Goal: Contribute content

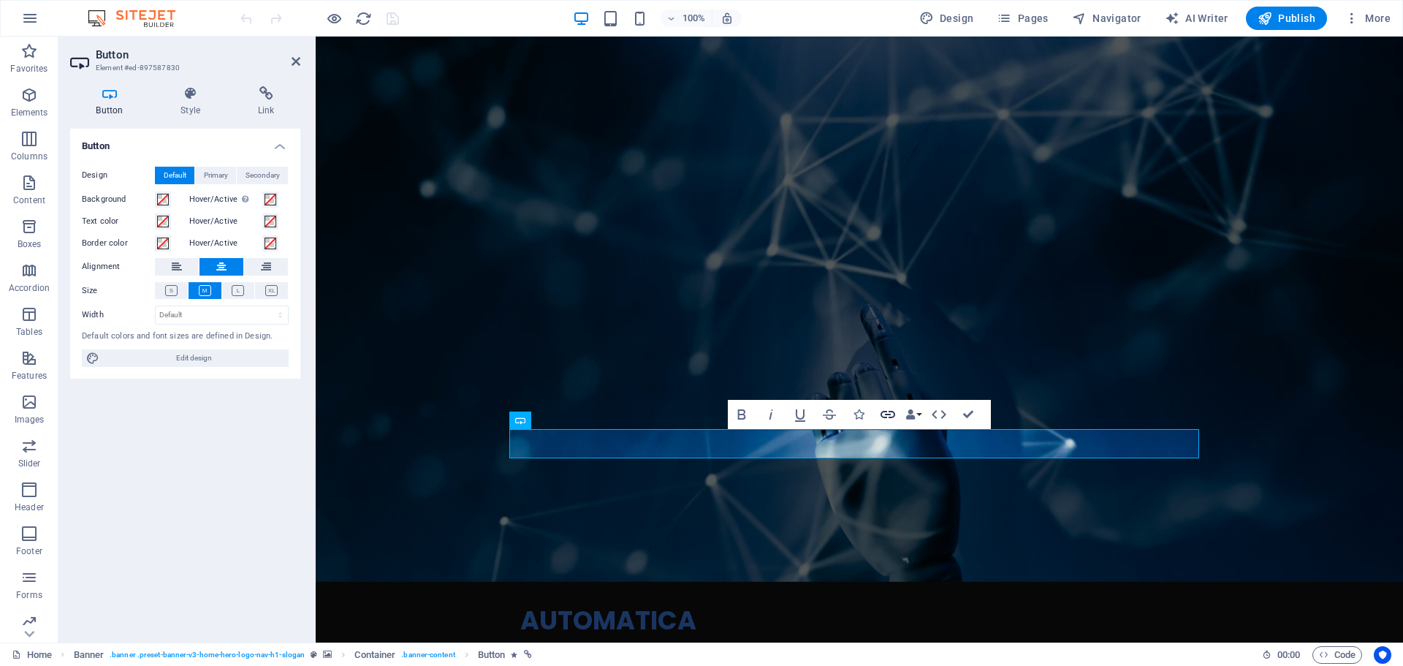
click at [887, 413] on icon "button" at bounding box center [888, 415] width 18 height 18
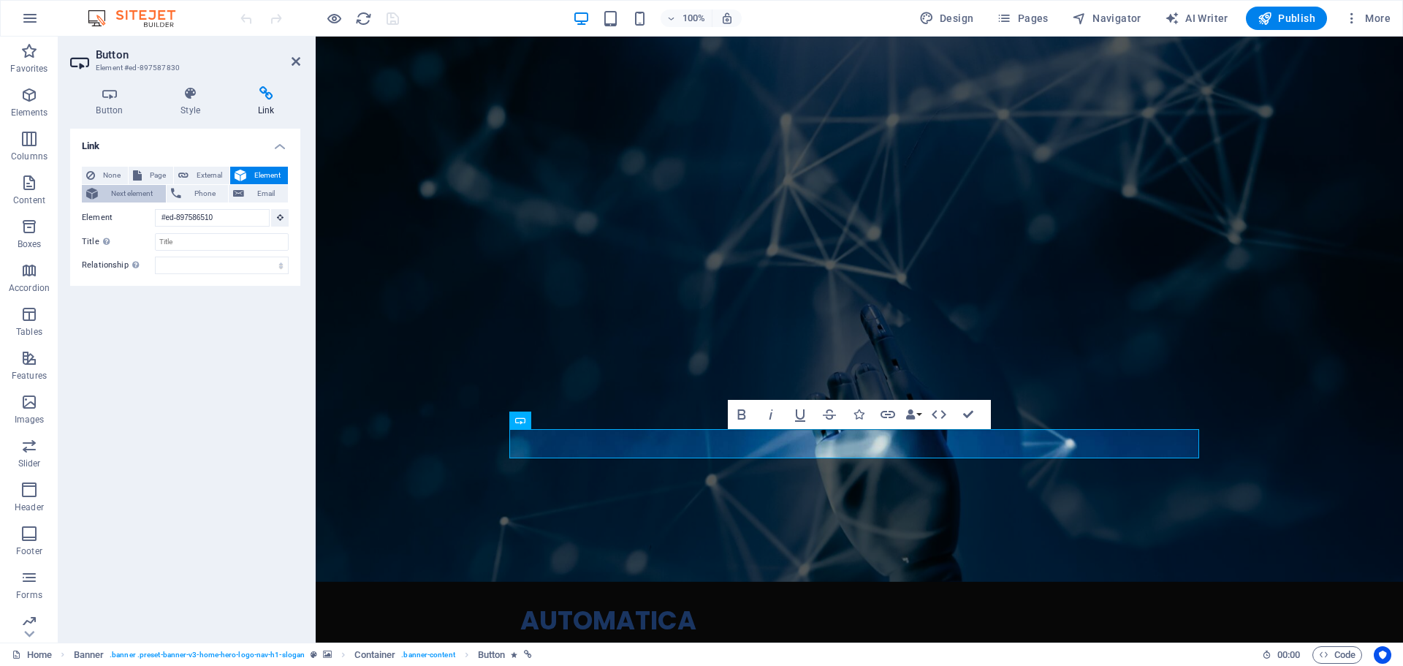
click at [126, 193] on span "Next element" at bounding box center [131, 194] width 59 height 18
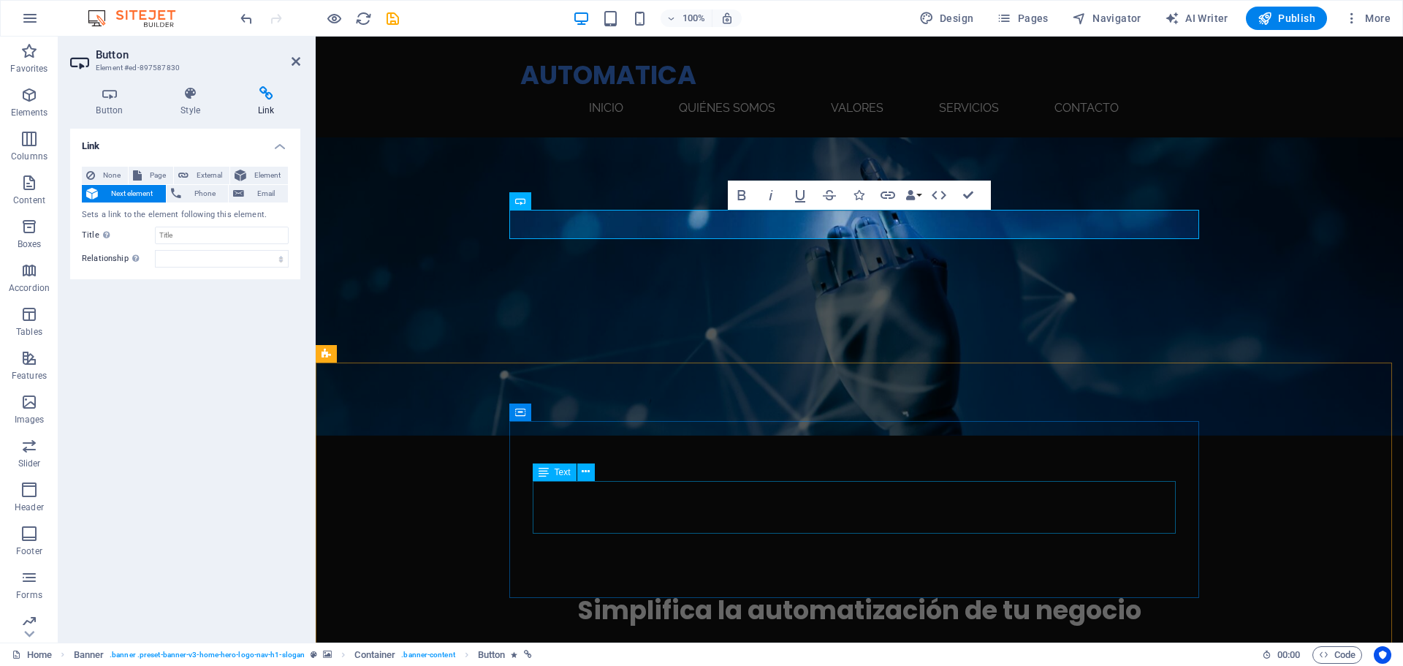
scroll to position [219, 0]
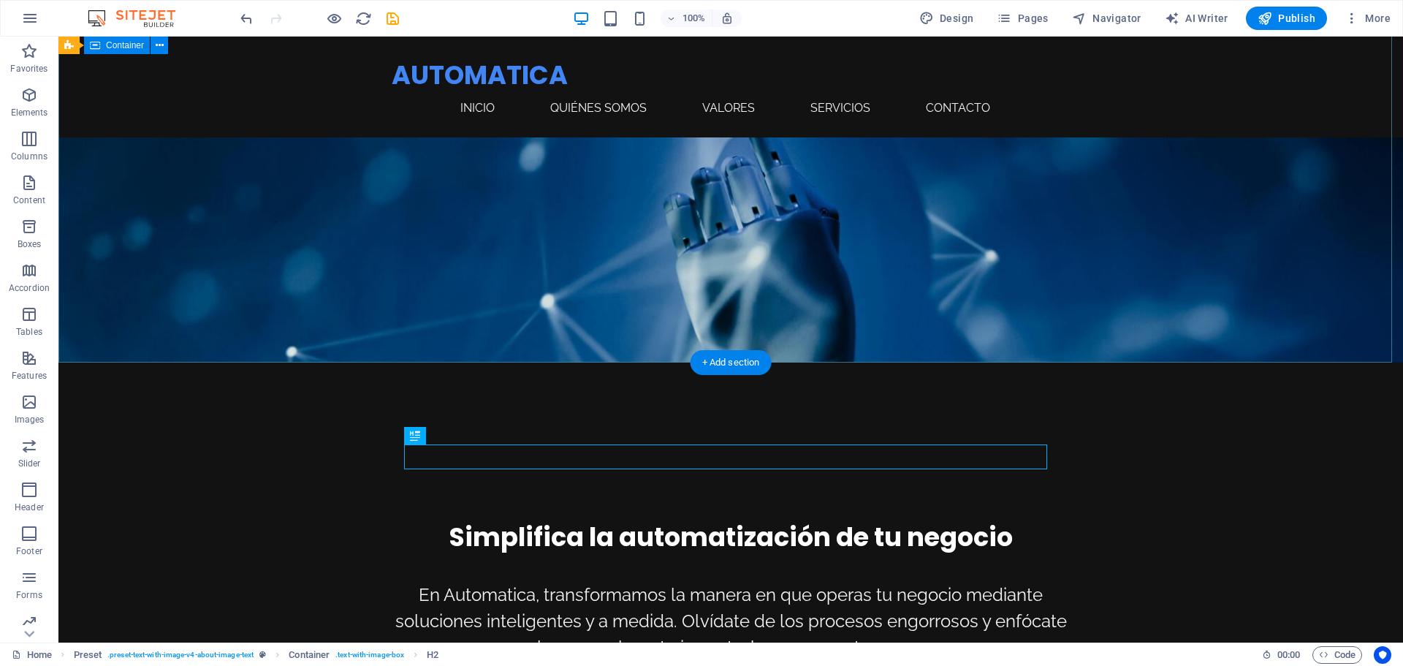
scroll to position [0, 0]
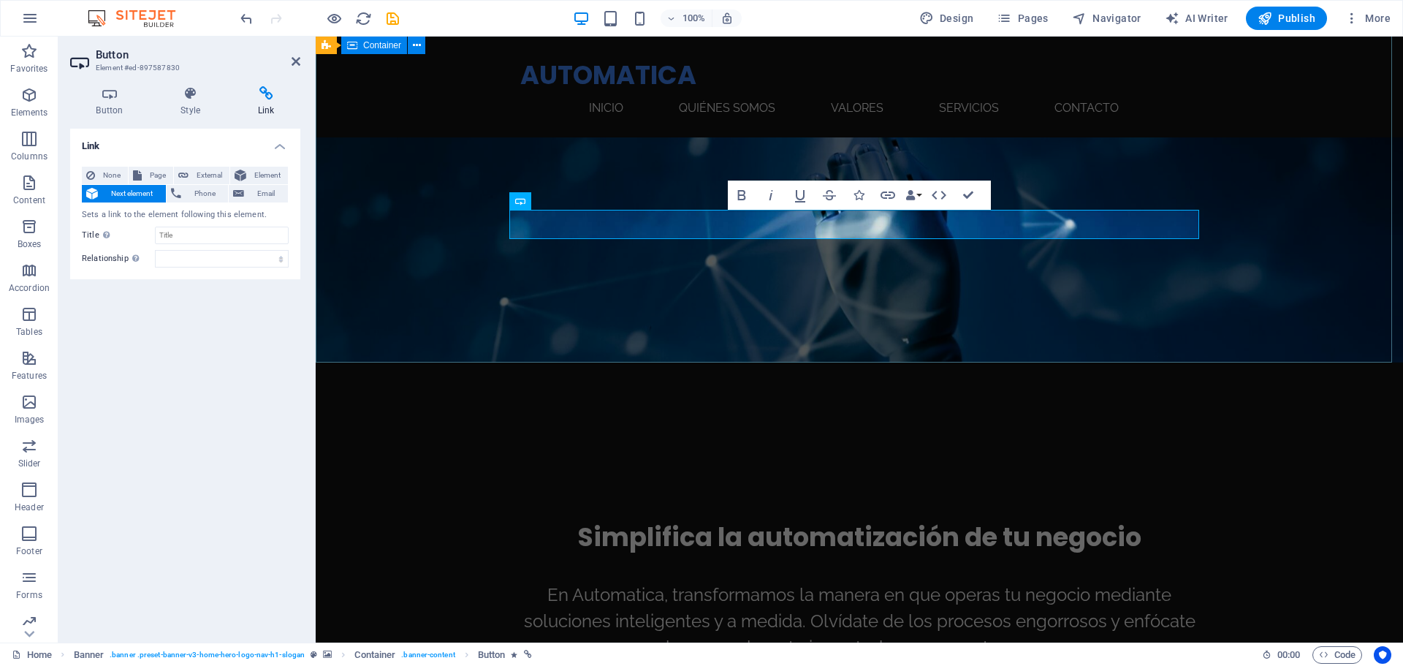
scroll to position [292, 0]
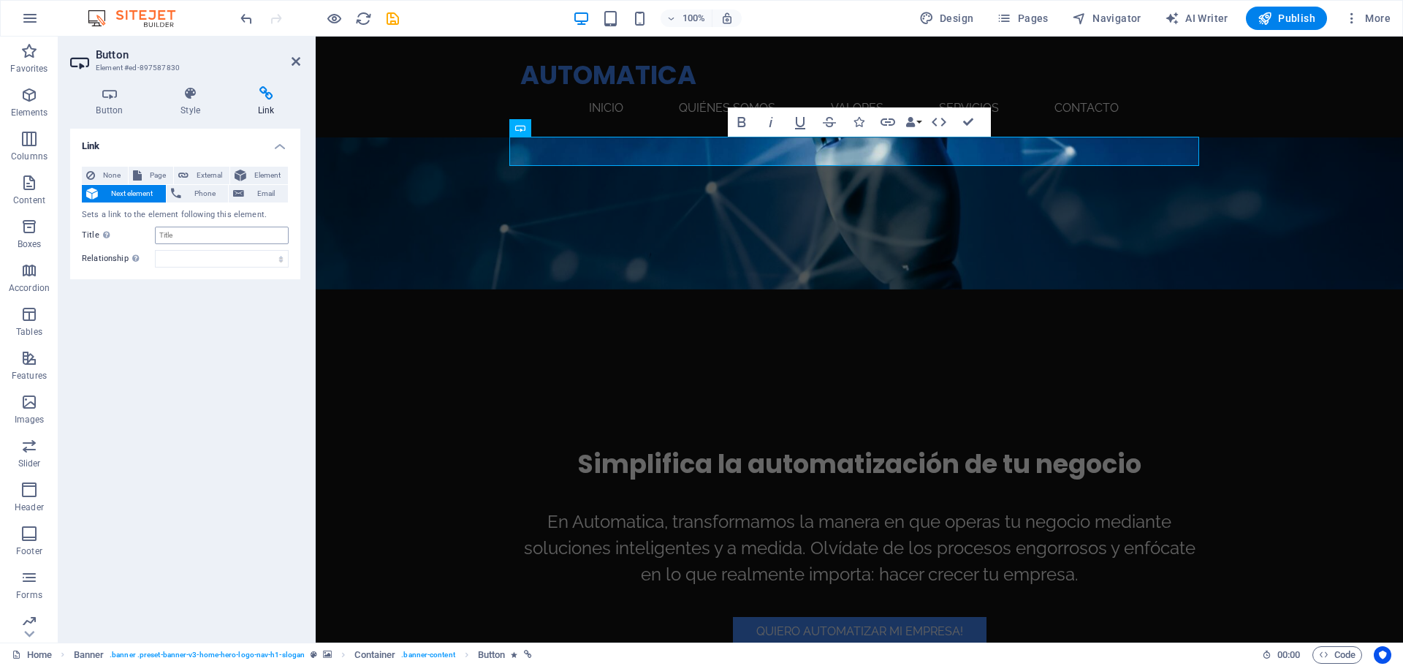
click at [181, 229] on input "Title Additional link description, should not be the same as the link text. The…" at bounding box center [222, 236] width 134 height 18
click at [178, 259] on select "alternate author bookmark external help license next nofollow noreferrer noopen…" at bounding box center [222, 259] width 134 height 18
click at [187, 262] on select "alternate author bookmark external help license next nofollow noreferrer noopen…" at bounding box center [222, 259] width 134 height 18
click at [121, 191] on span "Next element" at bounding box center [131, 194] width 59 height 18
click at [0, 0] on span "Publish" at bounding box center [0, 0] width 0 height 0
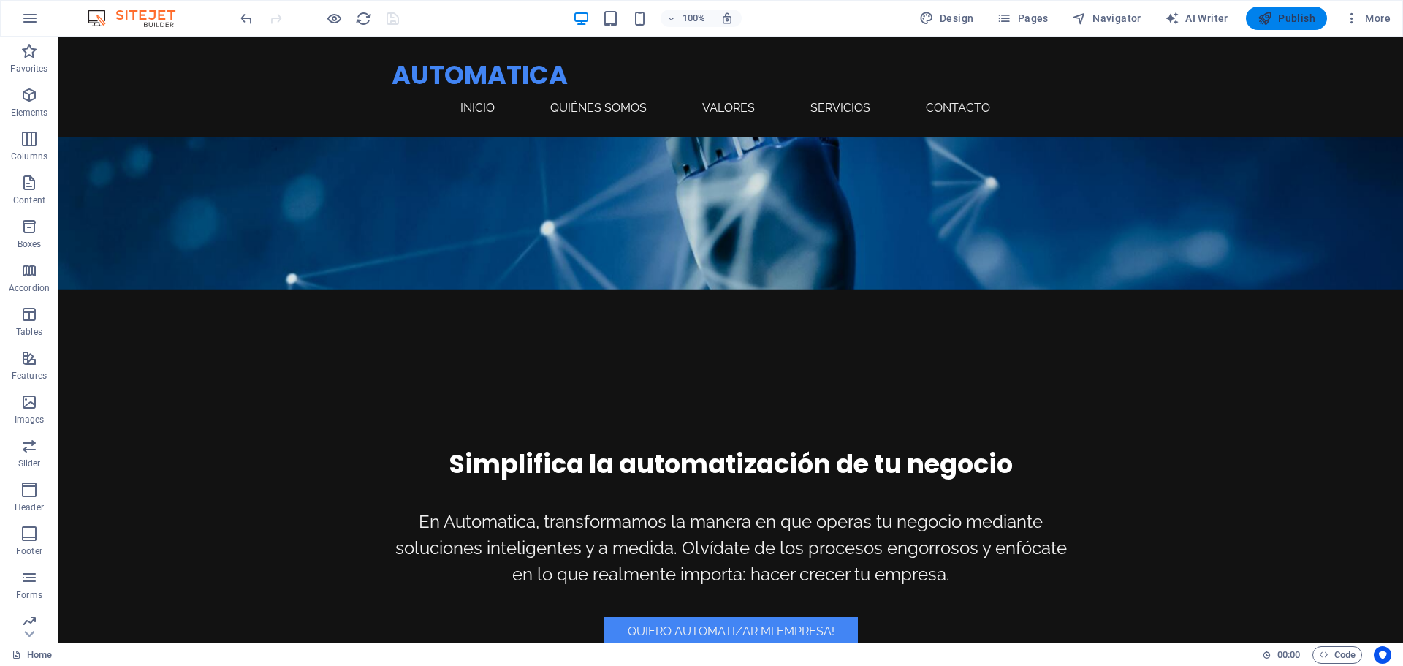
click at [0, 0] on span "Publish" at bounding box center [0, 0] width 0 height 0
